Goal: Task Accomplishment & Management: Complete application form

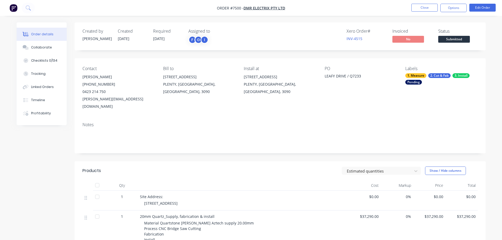
scroll to position [158, 0]
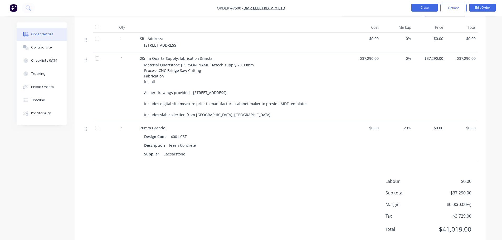
click at [429, 6] on button "Close" at bounding box center [425, 8] width 26 height 8
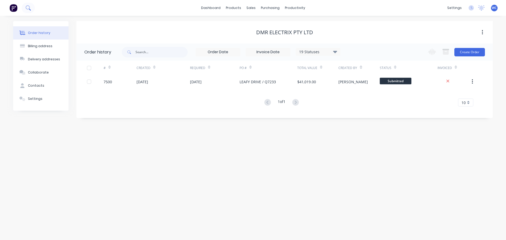
click at [27, 9] on icon at bounding box center [28, 7] width 4 height 4
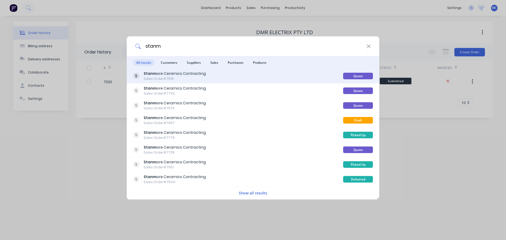
type input "stanm"
click at [169, 77] on div "Sales Order #7619" at bounding box center [175, 78] width 62 height 5
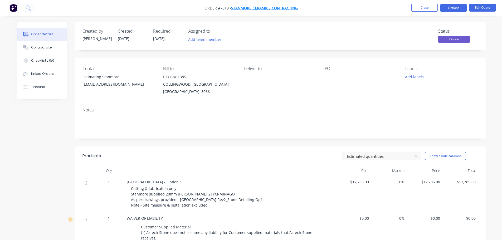
click at [273, 7] on span "Stanmore Ceramics Contracting" at bounding box center [264, 8] width 67 height 5
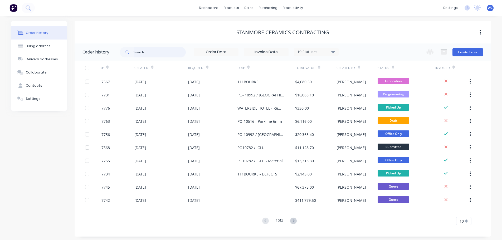
click at [141, 52] on input "text" at bounding box center [160, 52] width 52 height 11
type input "7728"
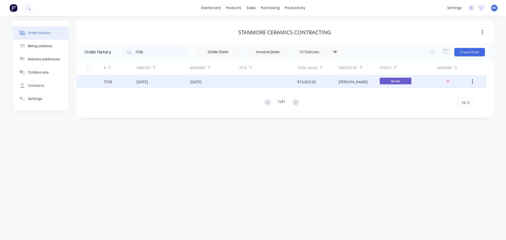
click at [148, 79] on div "[DATE]" at bounding box center [143, 82] width 12 height 6
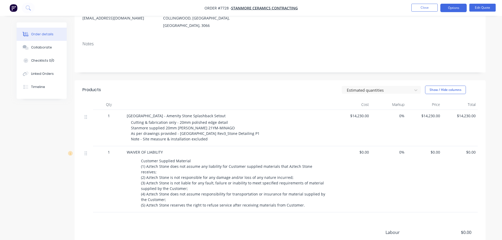
scroll to position [79, 0]
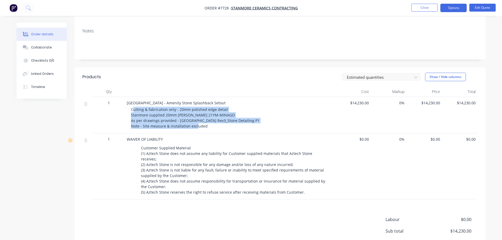
drag, startPoint x: 133, startPoint y: 104, endPoint x: 246, endPoint y: 120, distance: 114.5
click at [246, 120] on div "Cutting & fabrication only - 20mm polished edge detail Stanmore supplied 20mm […" at bounding box center [232, 118] width 203 height 22
copy span "utting & fabrication only - 20mm polished edge detail Stanmore supplied 20mm [P…"
click at [423, 7] on button "Close" at bounding box center [425, 8] width 26 height 8
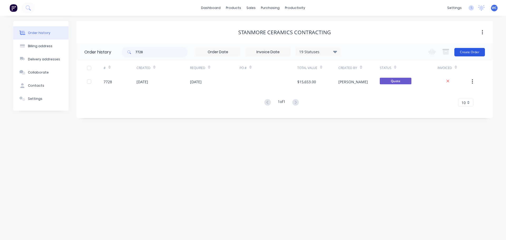
click at [467, 50] on button "Create Order" at bounding box center [470, 52] width 31 height 8
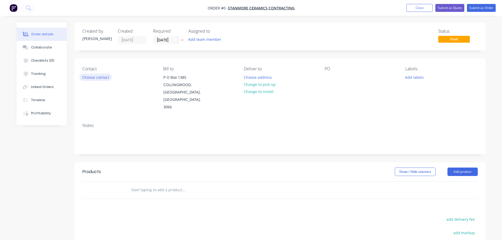
click at [103, 75] on button "Choose contact" at bounding box center [95, 77] width 32 height 7
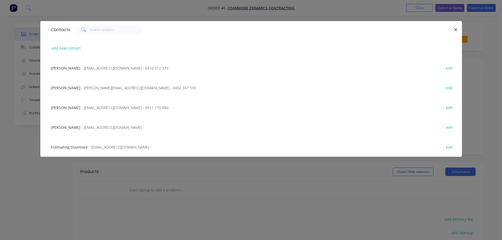
click at [85, 147] on span "Estimating Stanmore" at bounding box center [69, 147] width 37 height 5
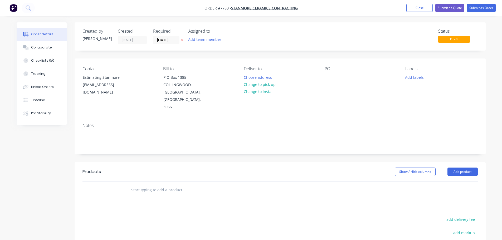
click at [164, 185] on input "text" at bounding box center [183, 190] width 105 height 11
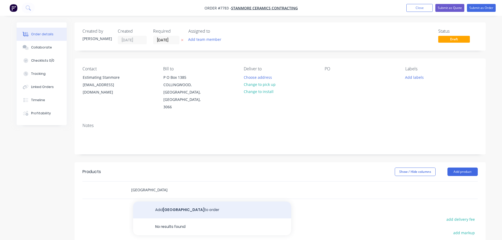
type input "[GEOGRAPHIC_DATA]"
click at [186, 202] on button "Add Melb Airport to order" at bounding box center [212, 210] width 158 height 17
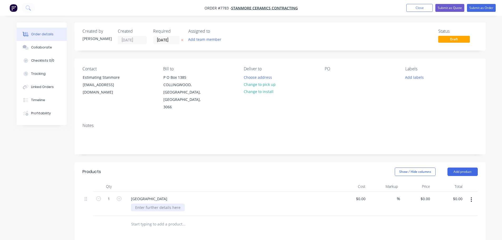
click at [161, 204] on div at bounding box center [158, 208] width 54 height 8
paste div
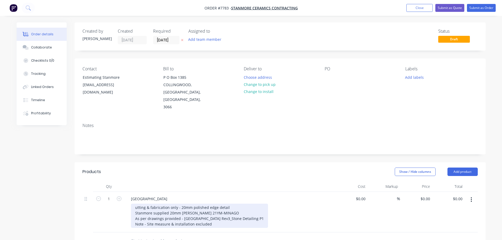
click at [138, 204] on div "utting & fabrication only - 20mm polished edge detail Stanmore supplied 20mm [P…" at bounding box center [199, 216] width 137 height 24
click at [184, 204] on div "Cutting & fabrication only - 20mm polished edge detail Stanmore supplied 20mm […" at bounding box center [199, 216] width 137 height 24
click at [203, 204] on div "Cutting & fabrication only - 12mm polished edge detail Stanmore supplied 12mm D…" at bounding box center [199, 216] width 137 height 24
click at [224, 204] on div "Cutting & fabrication only - 12mm polished edge detail Stanmore supplied 12mm D…" at bounding box center [199, 216] width 137 height 24
click at [221, 204] on div "Cutting & fabrication only - 12mm polished edge detail Stanmore supplied 12mm D…" at bounding box center [199, 216] width 137 height 24
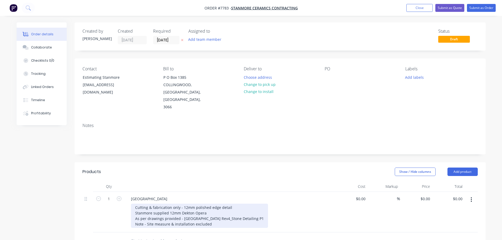
click at [136, 208] on div "Cutting & fabrication only - 12mm polished edge detail Stanmore supplied 12mm D…" at bounding box center [199, 216] width 137 height 24
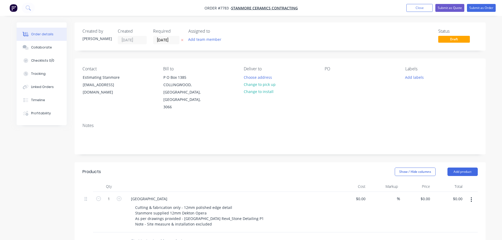
click at [140, 236] on input "text" at bounding box center [183, 241] width 105 height 11
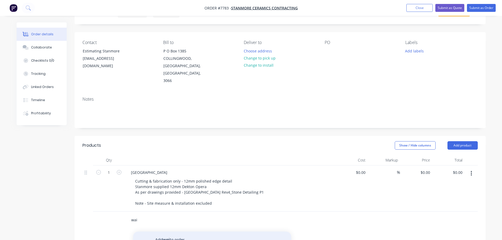
scroll to position [16, 0]
type input "wai"
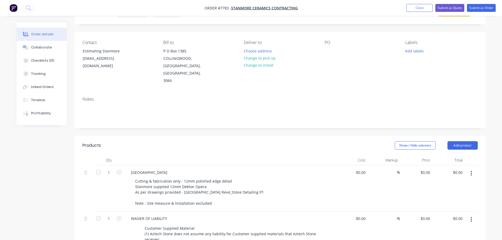
click at [158, 169] on div "[GEOGRAPHIC_DATA]" at bounding box center [230, 173] width 207 height 8
click at [155, 169] on div "[GEOGRAPHIC_DATA]" at bounding box center [149, 173] width 45 height 8
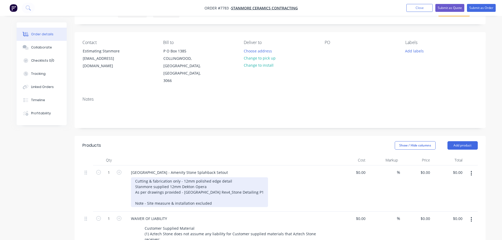
click at [232, 189] on div "Cutting & fabrication only - 12mm polished edge detail Stanmore supplied 12mm D…" at bounding box center [199, 192] width 137 height 30
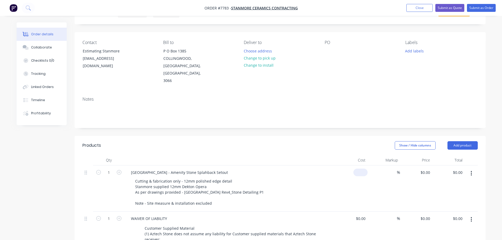
drag, startPoint x: 356, startPoint y: 158, endPoint x: 363, endPoint y: 159, distance: 6.7
click at [357, 166] on div "$0.00" at bounding box center [352, 189] width 32 height 46
type input "$137,960.00"
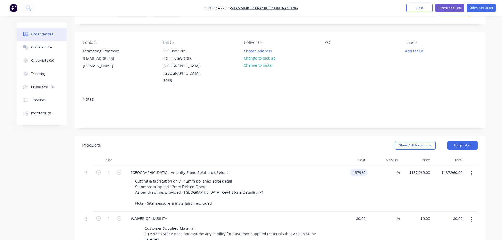
click at [350, 166] on div "137960 137960" at bounding box center [352, 189] width 32 height 46
type input "$13,760.00"
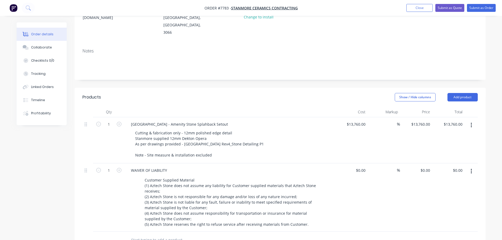
scroll to position [79, 0]
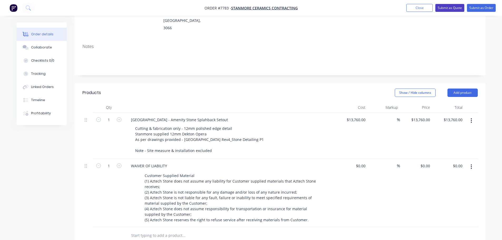
click at [450, 8] on button "Submit as Quote" at bounding box center [450, 8] width 29 height 8
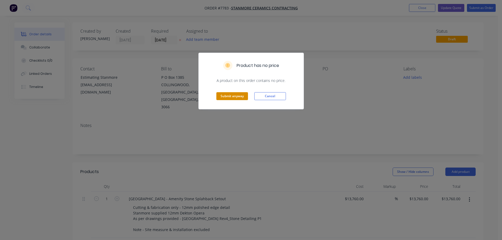
click at [237, 98] on button "Submit anyway" at bounding box center [233, 96] width 32 height 8
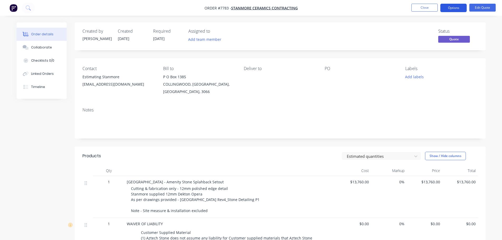
click at [454, 7] on button "Options" at bounding box center [454, 8] width 26 height 8
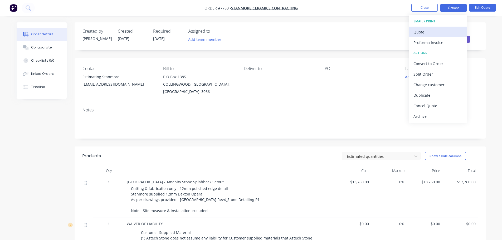
click at [426, 31] on div "Quote" at bounding box center [438, 32] width 49 height 8
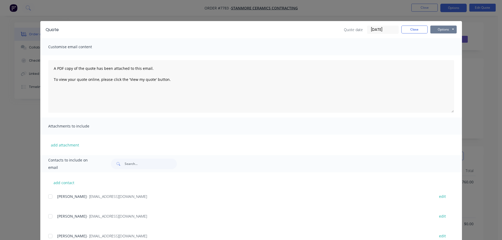
click at [438, 30] on button "Options" at bounding box center [444, 30] width 26 height 8
click at [442, 38] on button "Preview" at bounding box center [448, 39] width 34 height 9
click at [409, 31] on button "Close" at bounding box center [415, 30] width 26 height 8
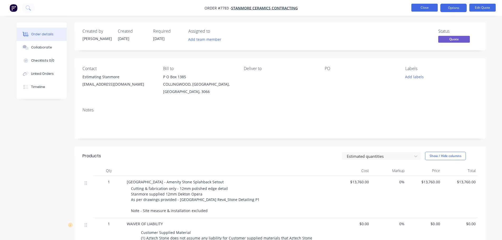
click at [422, 4] on button "Close" at bounding box center [425, 8] width 26 height 8
